Goal: Register for event/course

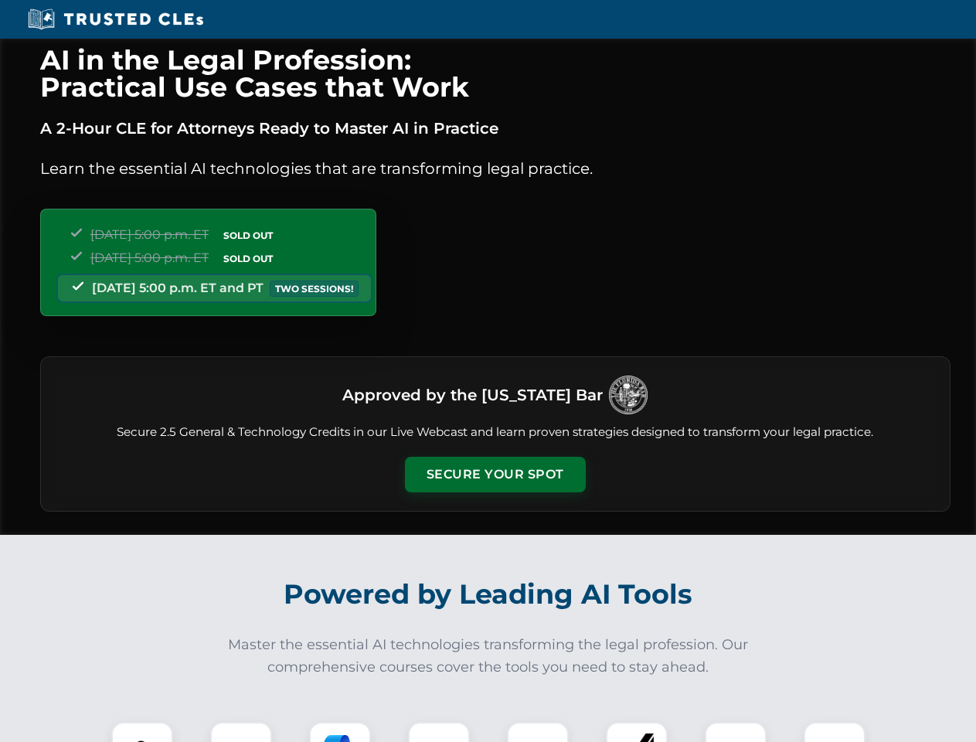
click at [495, 474] on button "Secure Your Spot" at bounding box center [495, 475] width 181 height 36
click at [142, 732] on img at bounding box center [142, 752] width 45 height 45
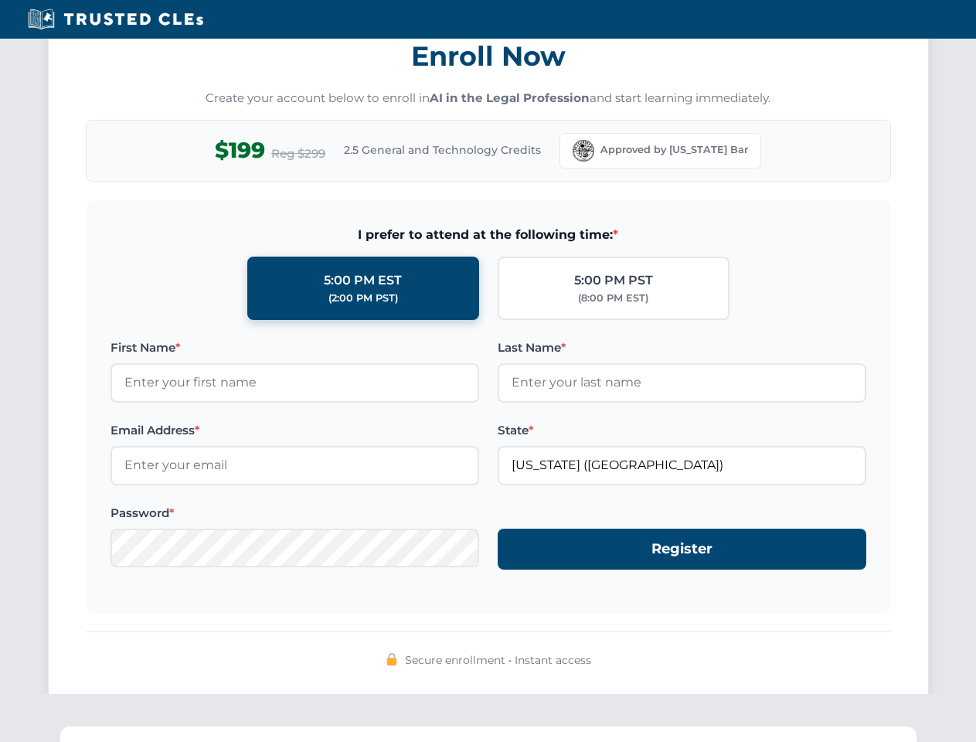
scroll to position [1517, 0]
